Goal: Task Accomplishment & Management: Complete application form

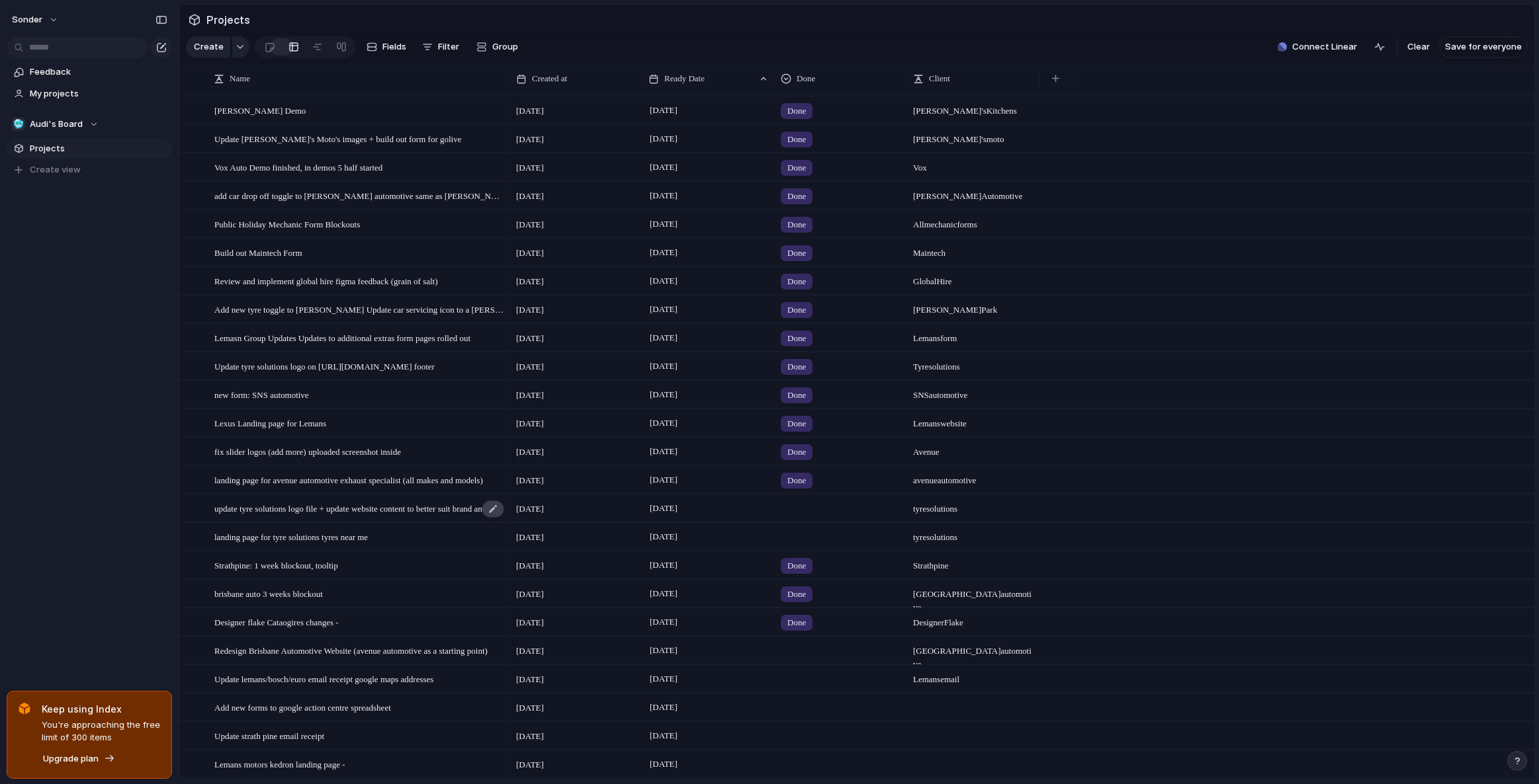
scroll to position [25, 0]
click at [792, 516] on div at bounding box center [841, 506] width 131 height 22
click at [269, 522] on div "update tyre solutions logo file + update website content to better suit brand a…" at bounding box center [359, 508] width 291 height 27
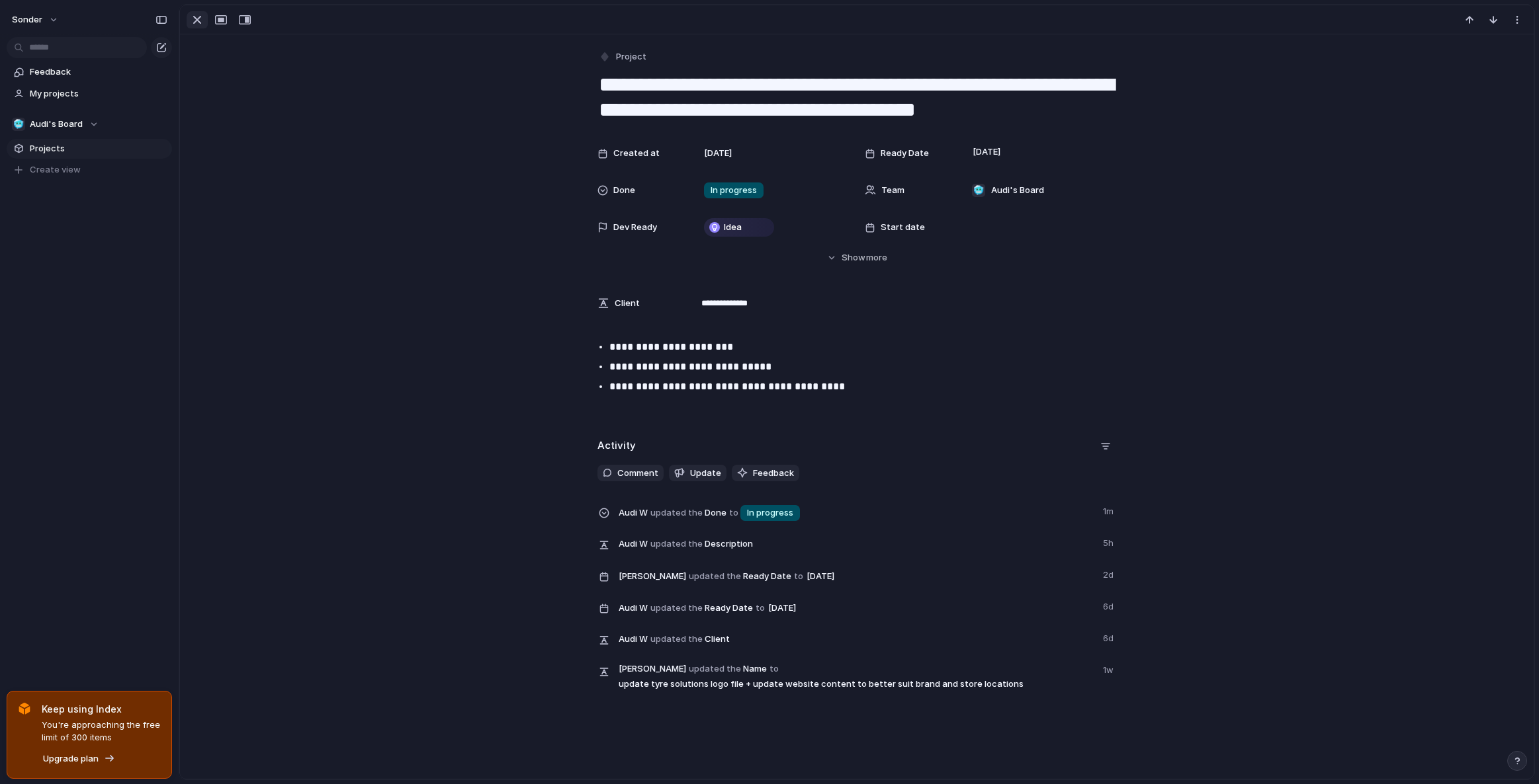
click at [191, 18] on div "button" at bounding box center [198, 20] width 16 height 16
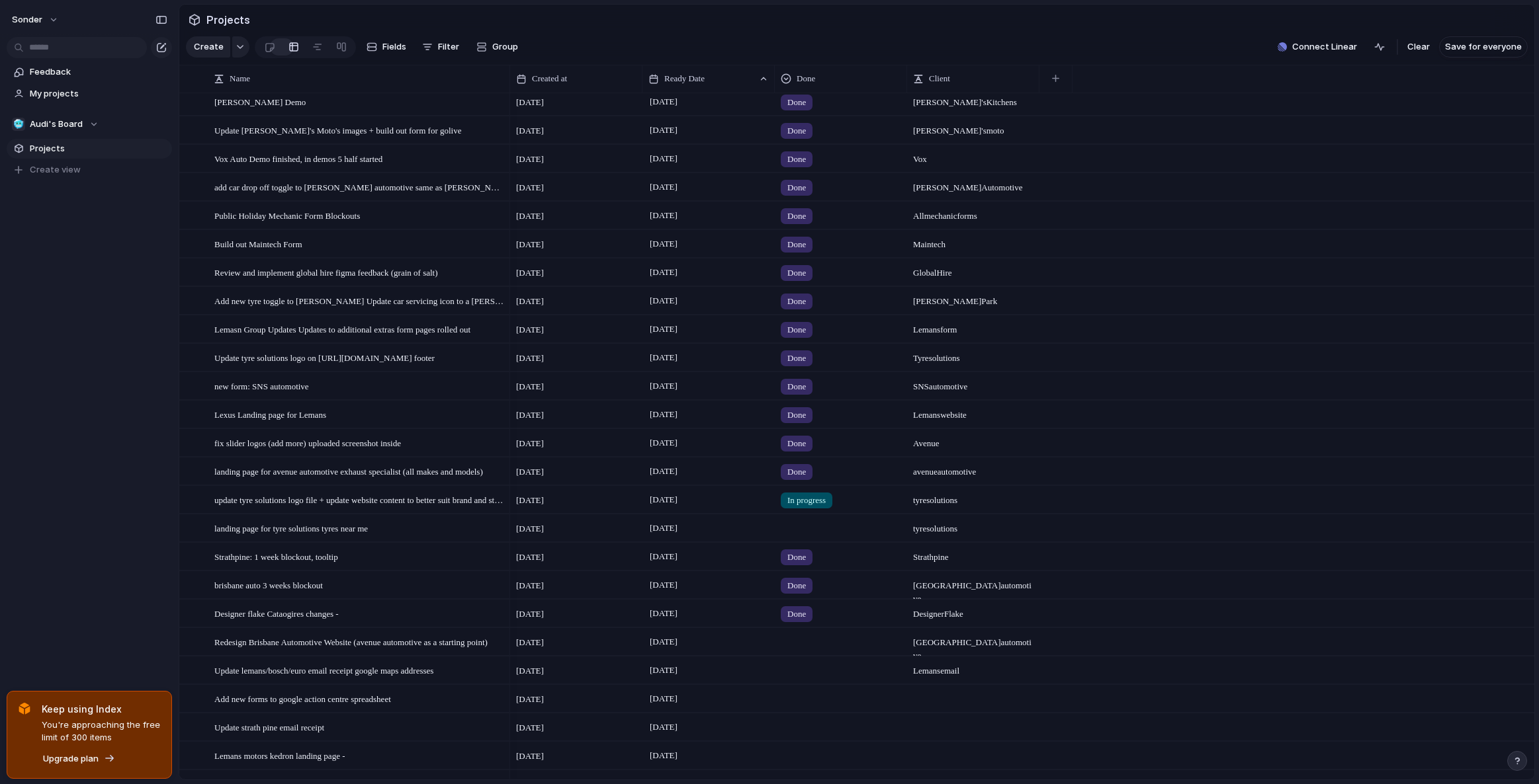
scroll to position [234, 0]
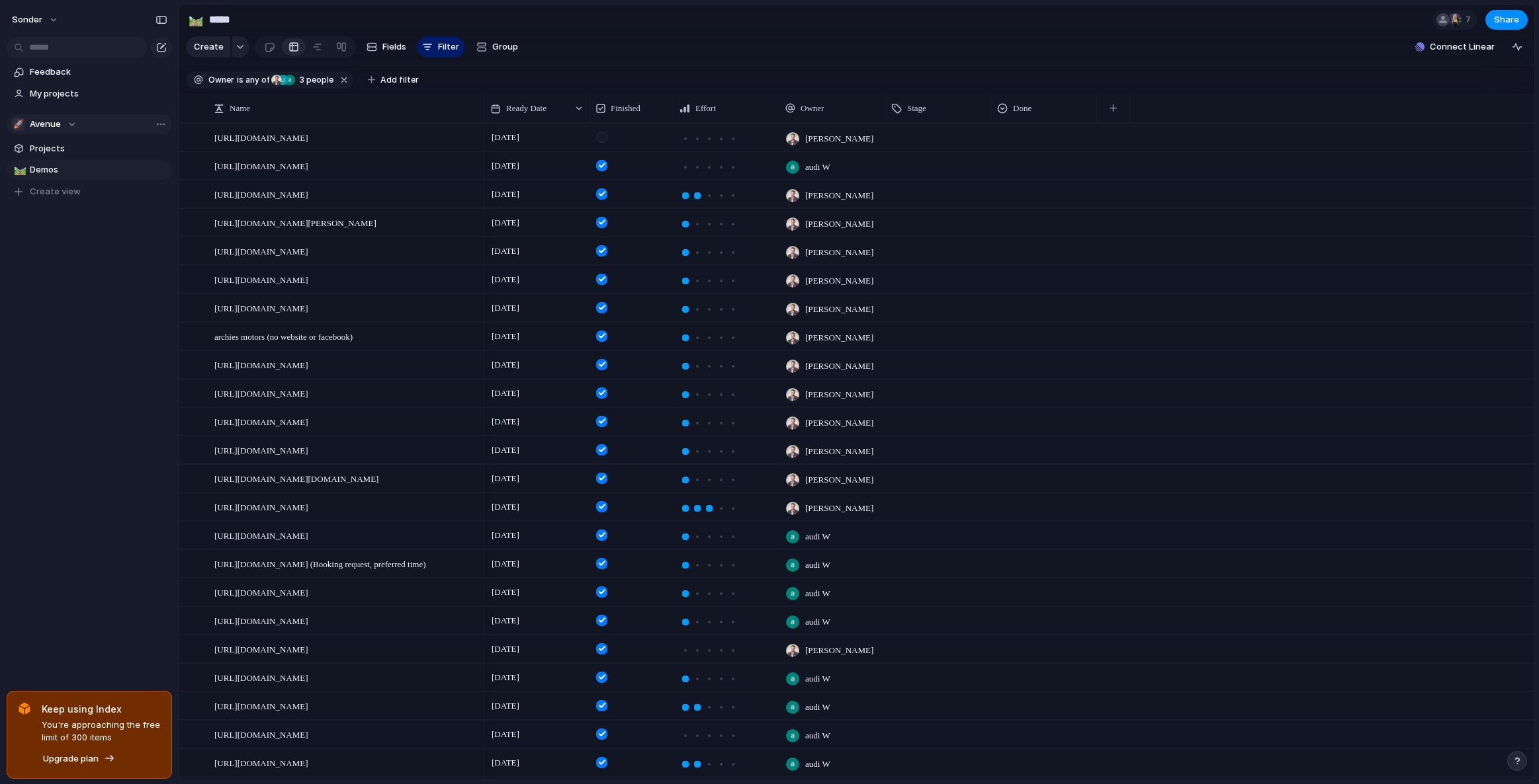
click at [45, 122] on span "Avenue" at bounding box center [45, 124] width 31 height 14
click at [61, 185] on div "🥶 Audi's Board" at bounding box center [57, 178] width 74 height 16
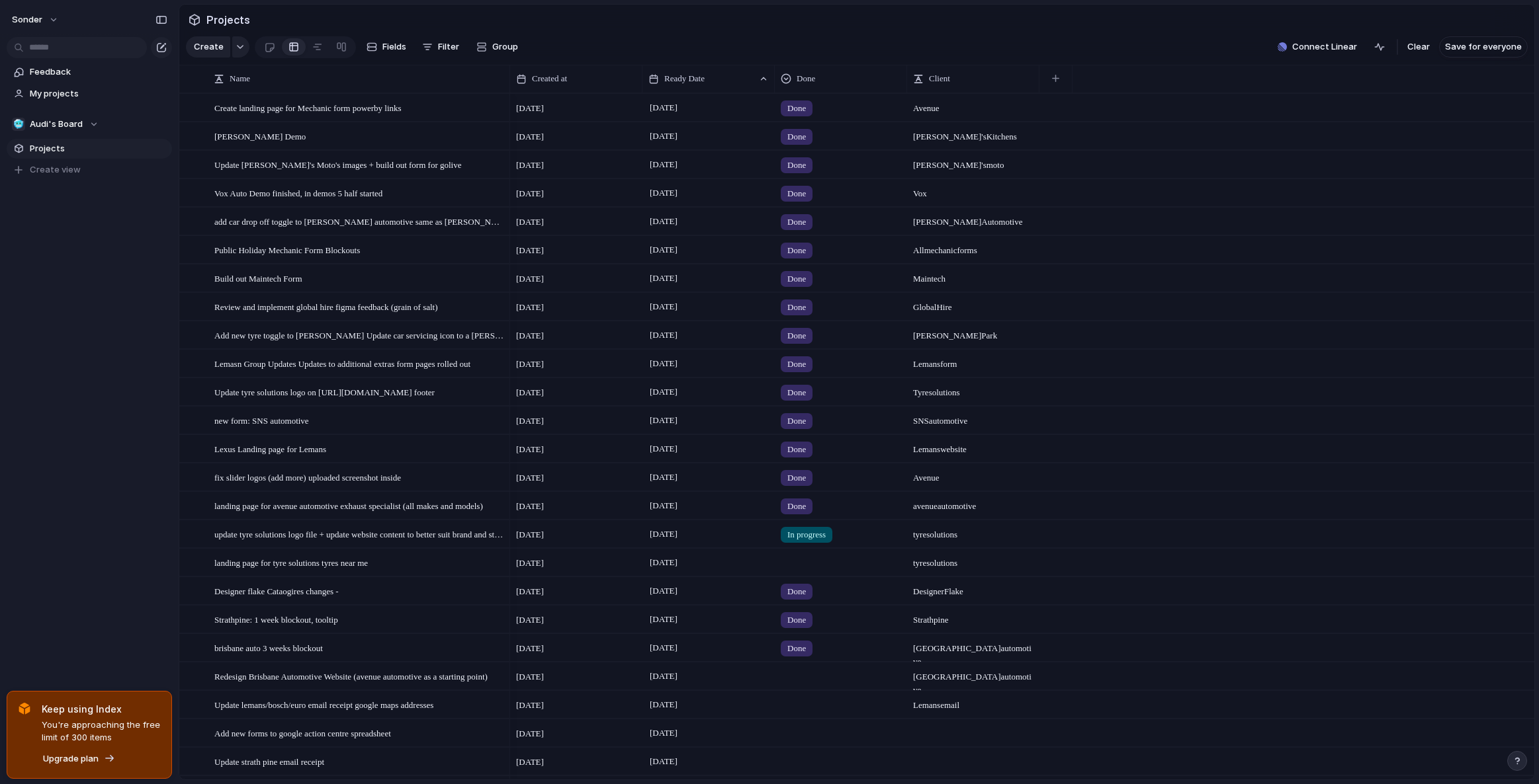
scroll to position [234, 0]
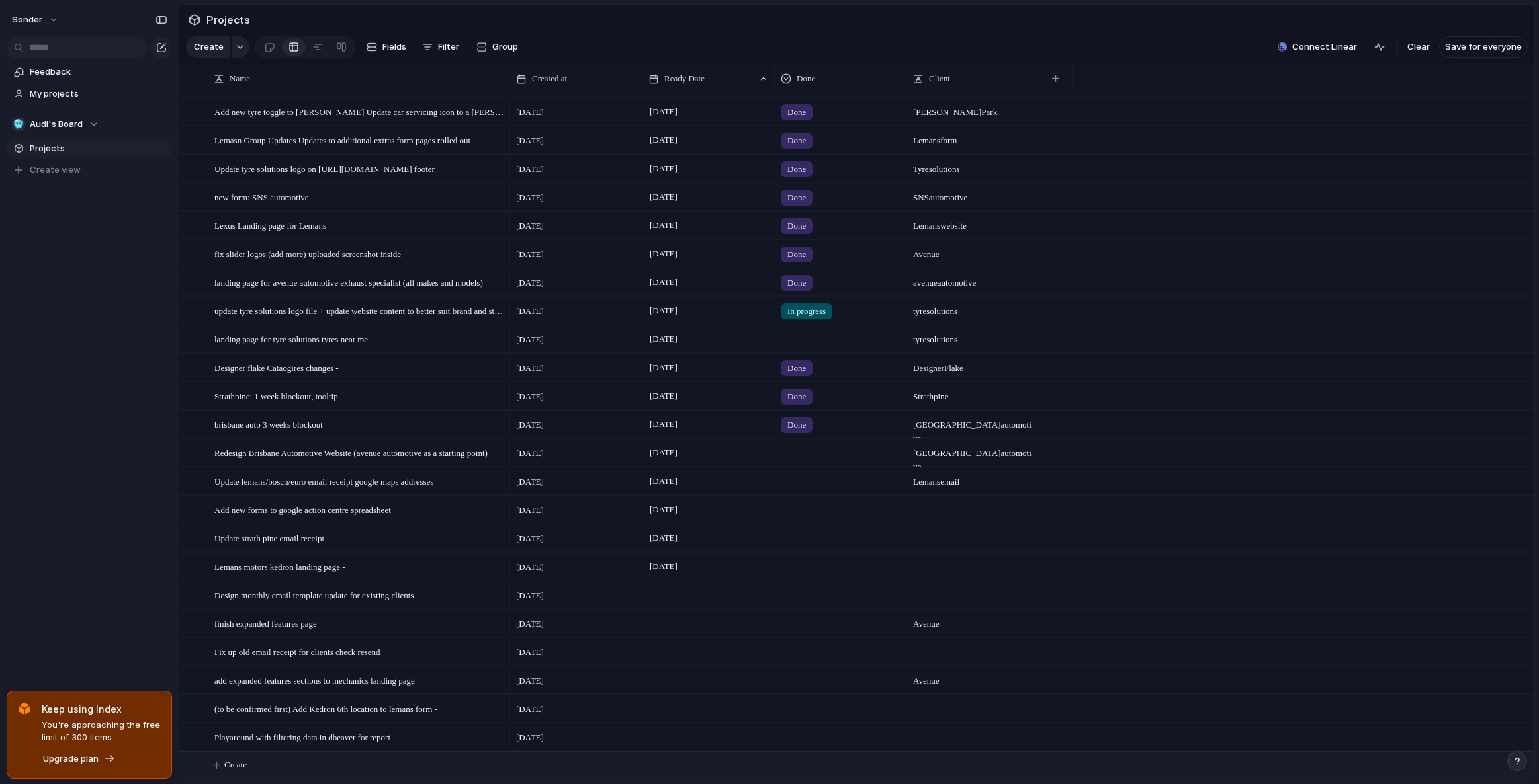
click at [239, 770] on span "Create" at bounding box center [235, 765] width 23 height 14
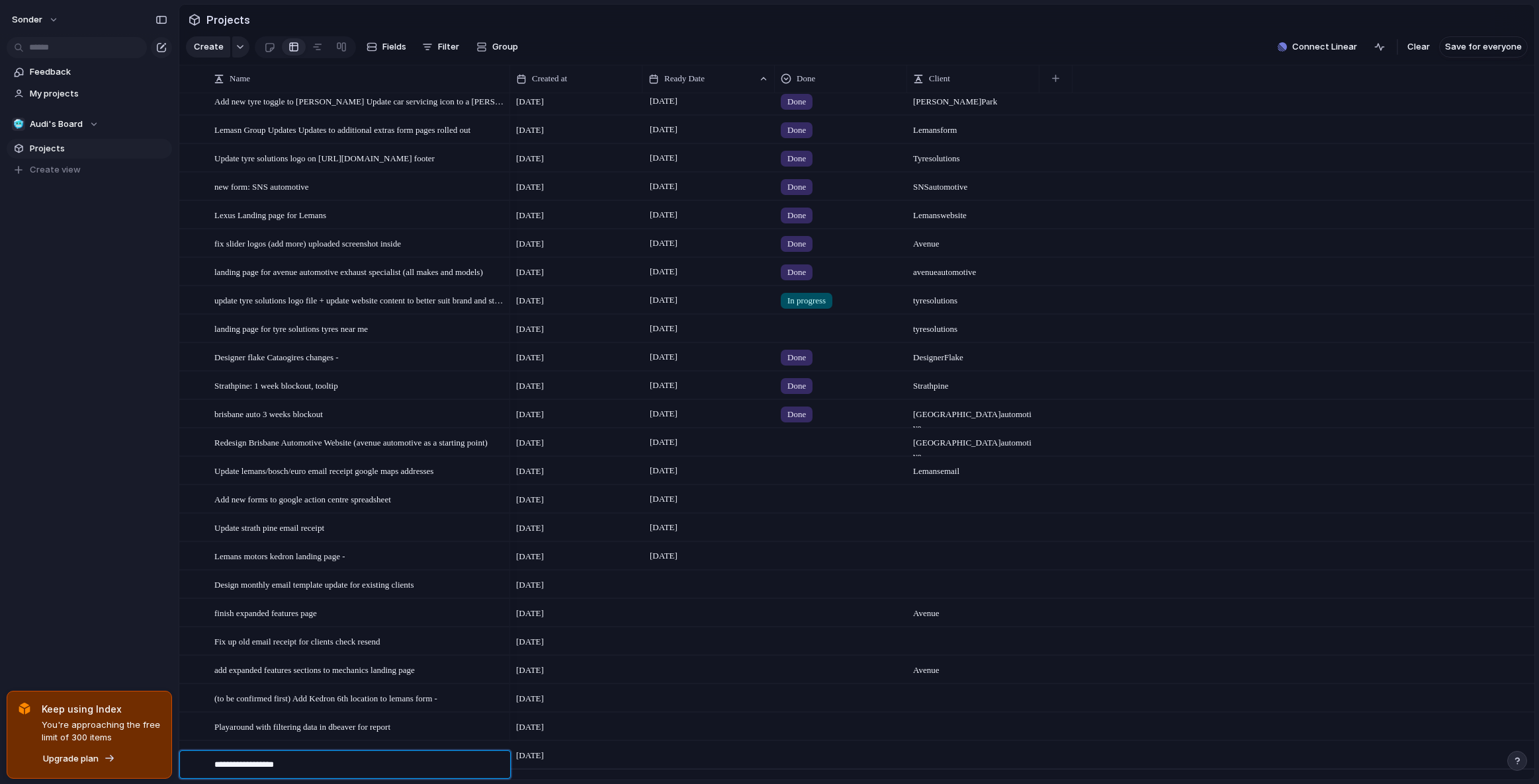
type textarea "**********"
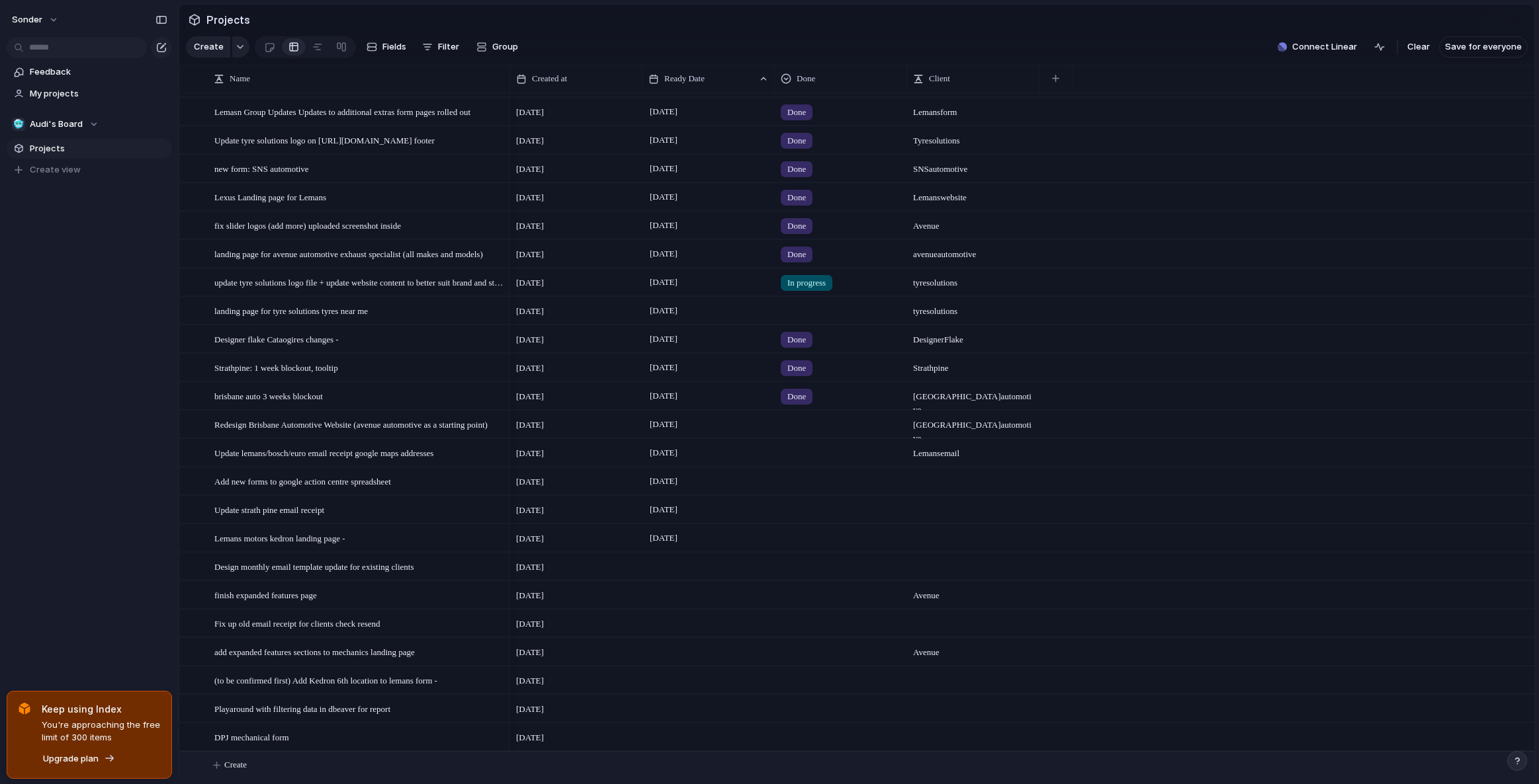
click at [672, 734] on div at bounding box center [708, 737] width 132 height 27
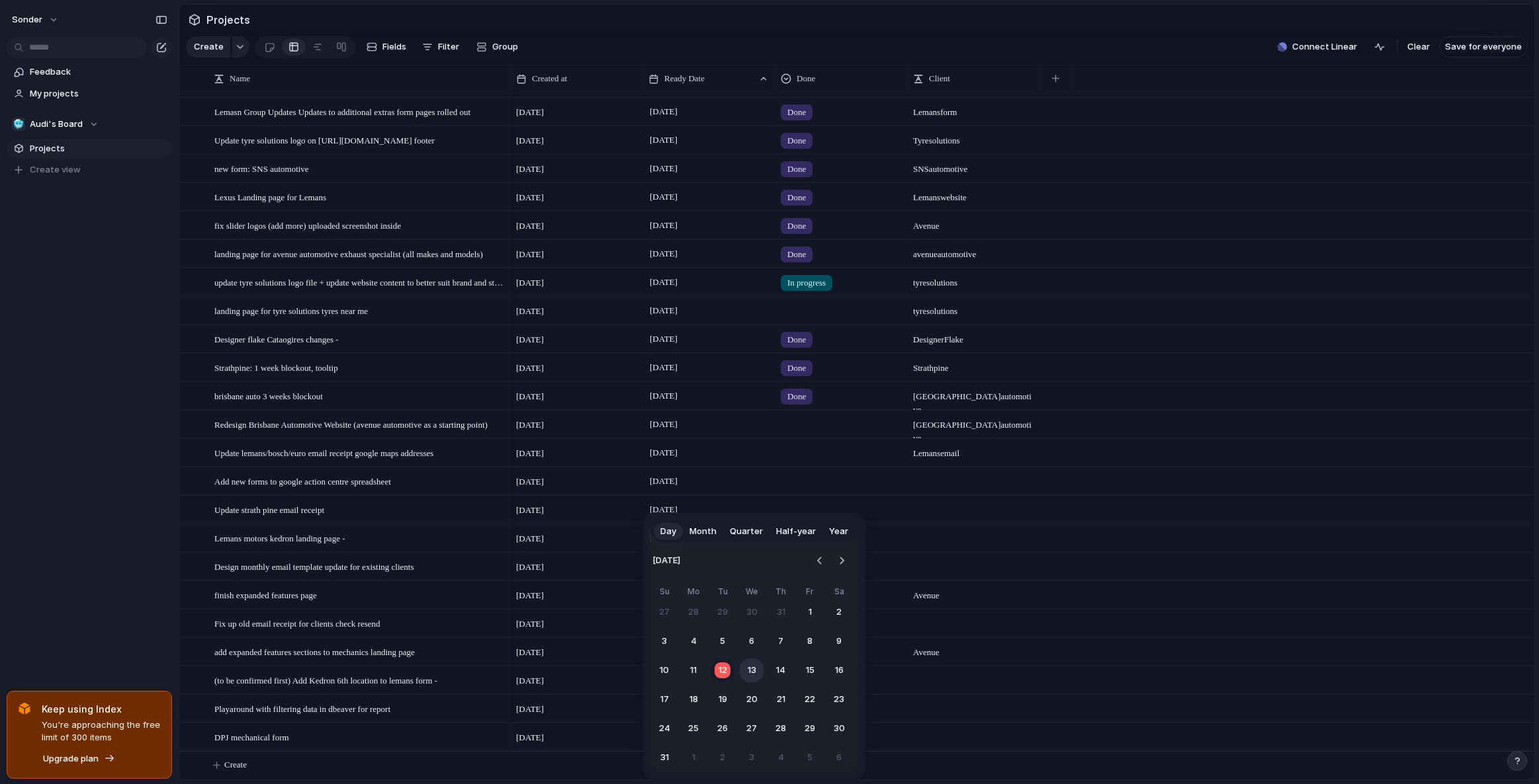
click at [755, 671] on button "13" at bounding box center [751, 670] width 24 height 24
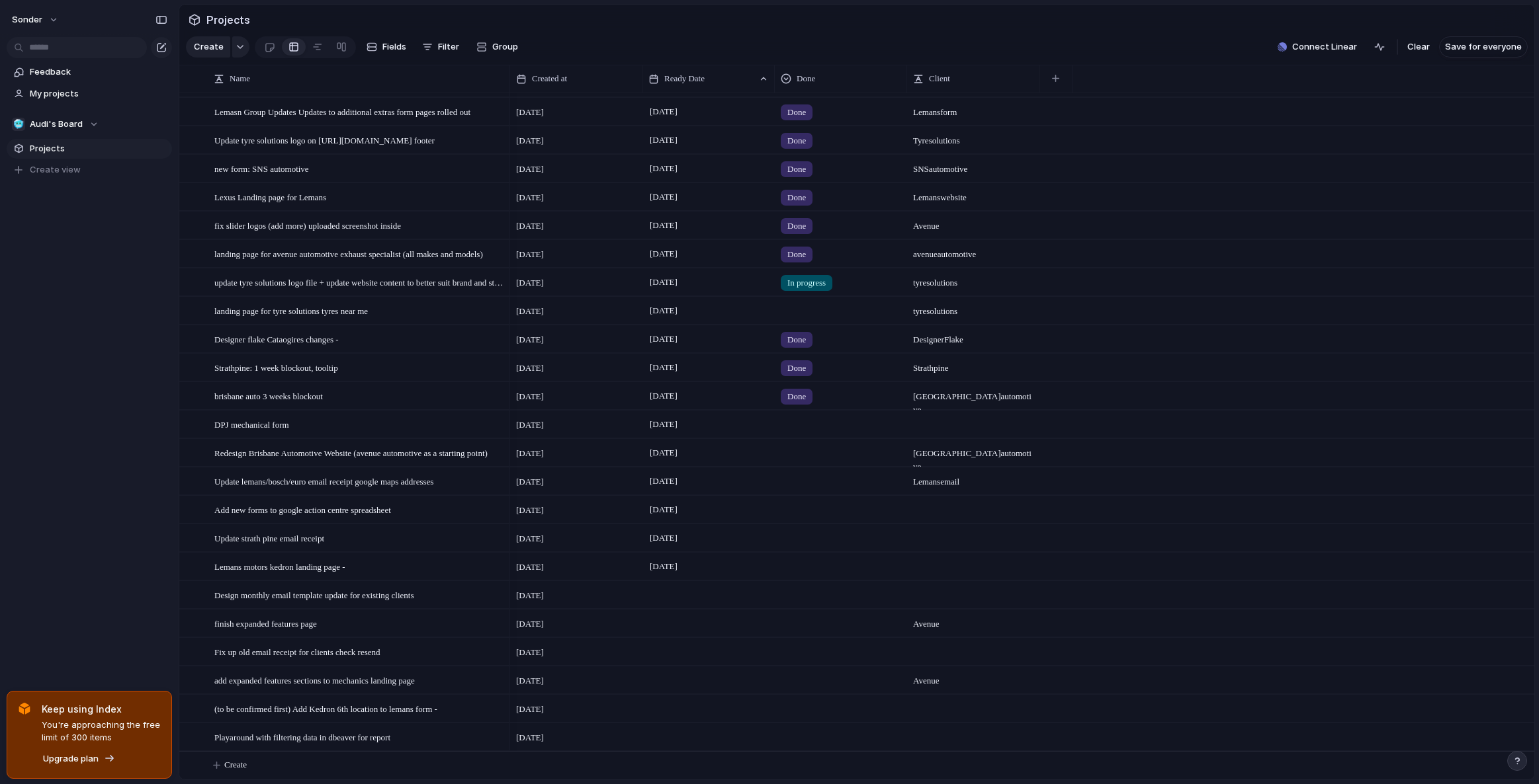
click at [784, 423] on div at bounding box center [841, 422] width 131 height 22
click at [804, 502] on span "Done" at bounding box center [801, 501] width 22 height 14
